Goal: Register for event/course

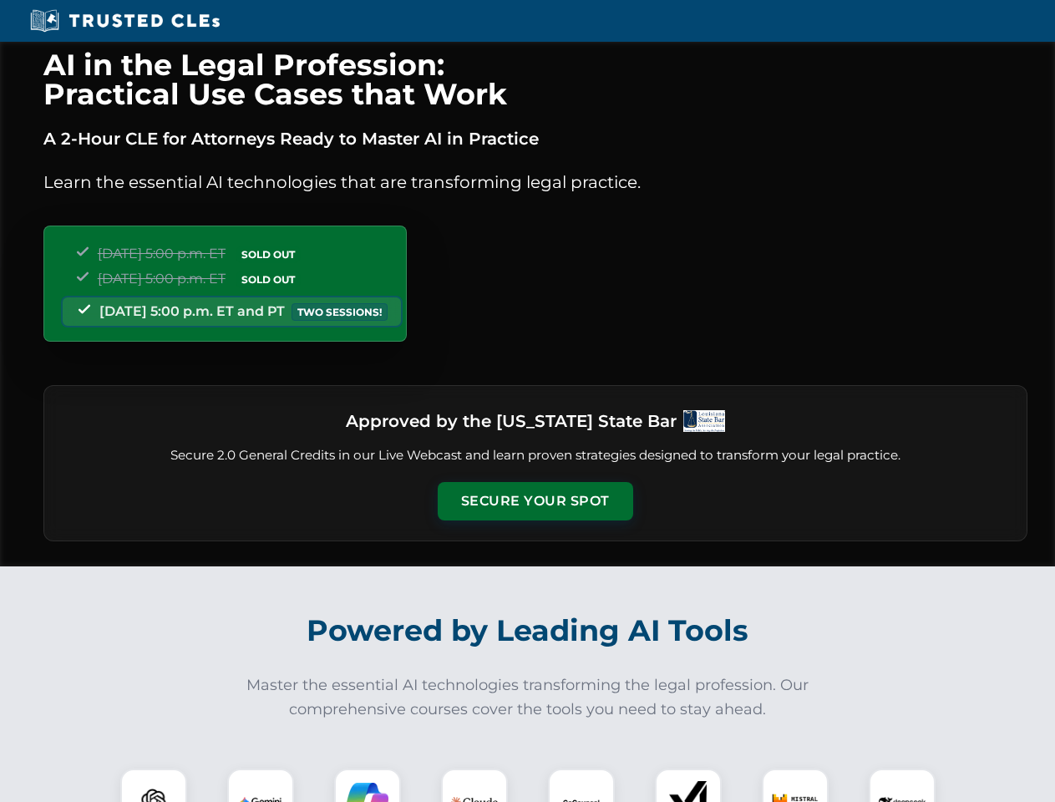
click at [535, 501] on button "Secure Your Spot" at bounding box center [535, 501] width 195 height 38
click at [154, 785] on img at bounding box center [153, 802] width 48 height 48
click at [261, 785] on img at bounding box center [261, 802] width 42 height 42
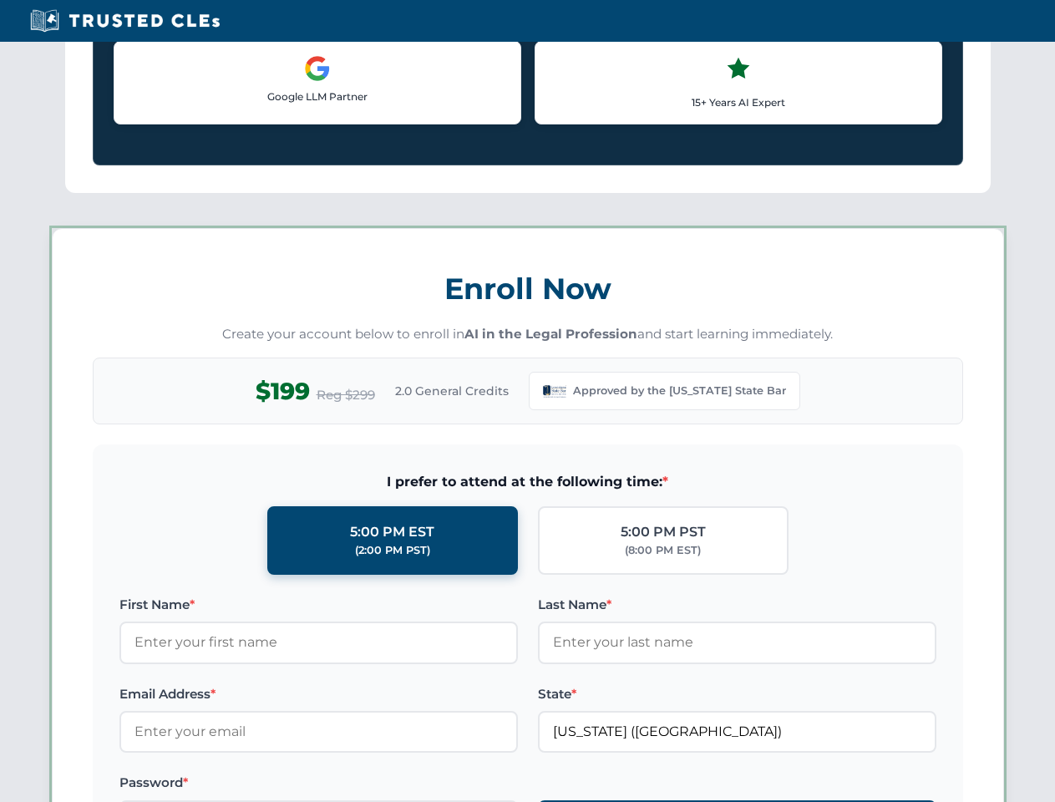
click at [474, 785] on label "Password *" at bounding box center [318, 783] width 398 height 20
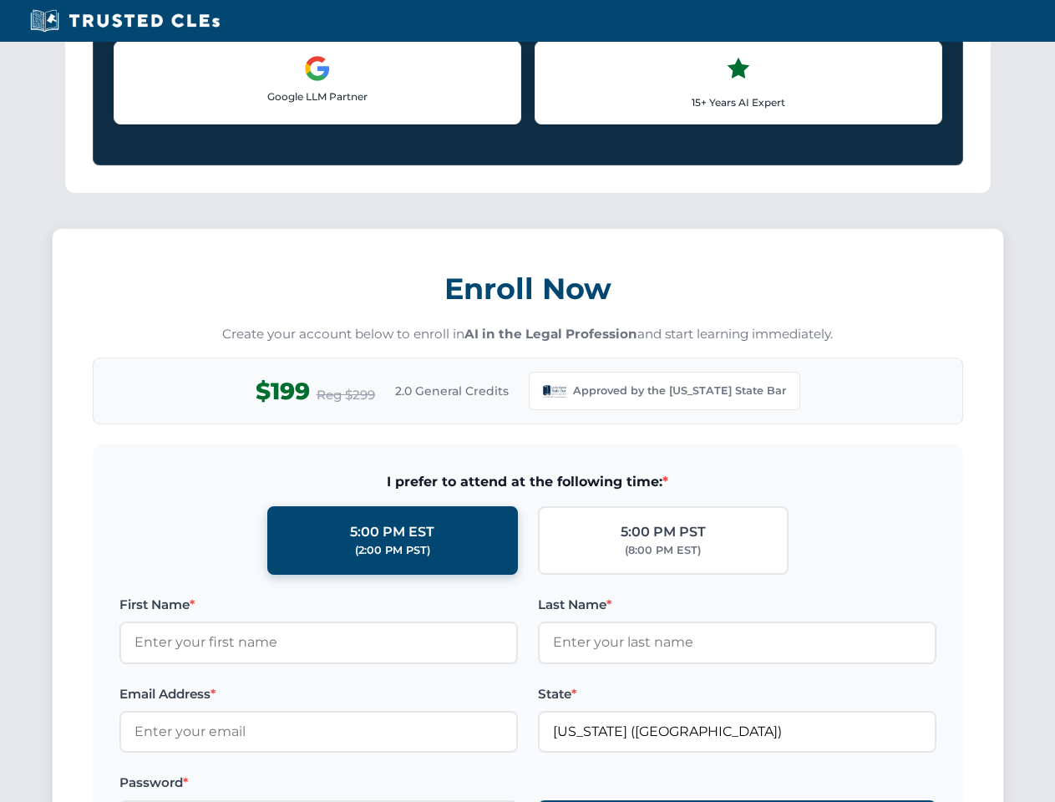
scroll to position [1628, 0]
